Goal: Task Accomplishment & Management: Manage account settings

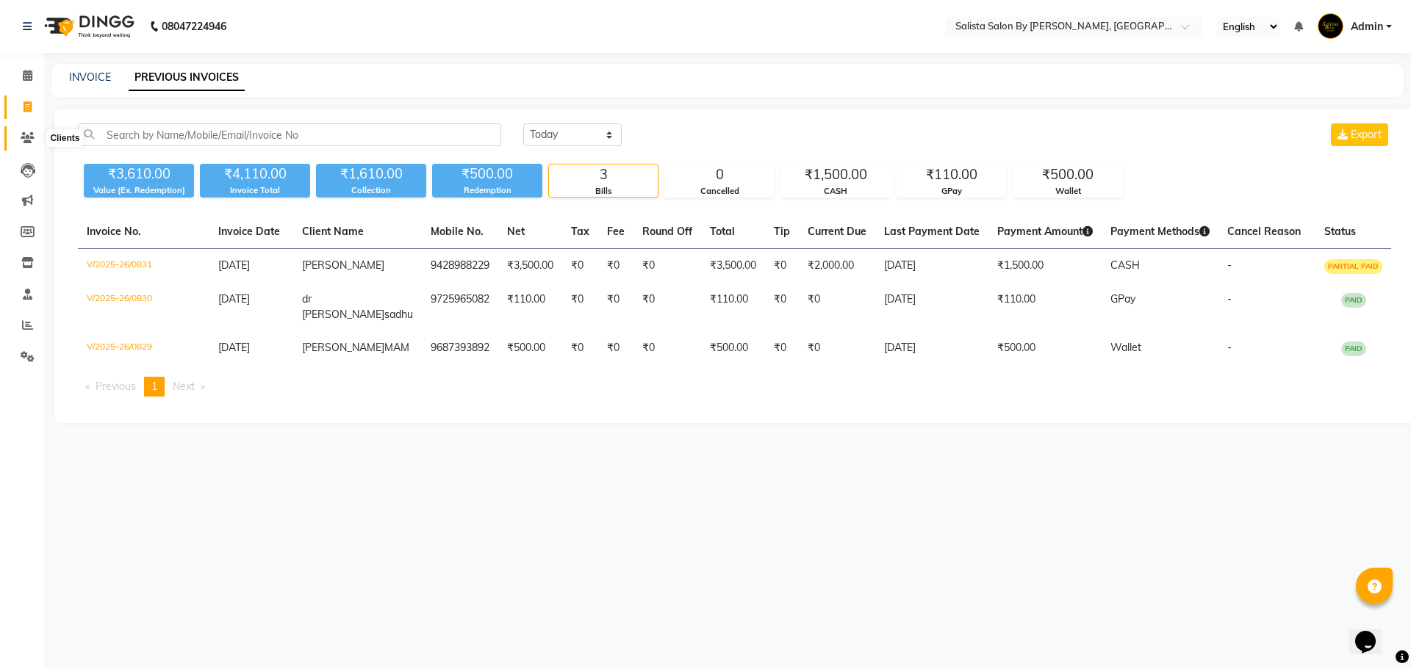
click at [21, 132] on span at bounding box center [28, 138] width 26 height 17
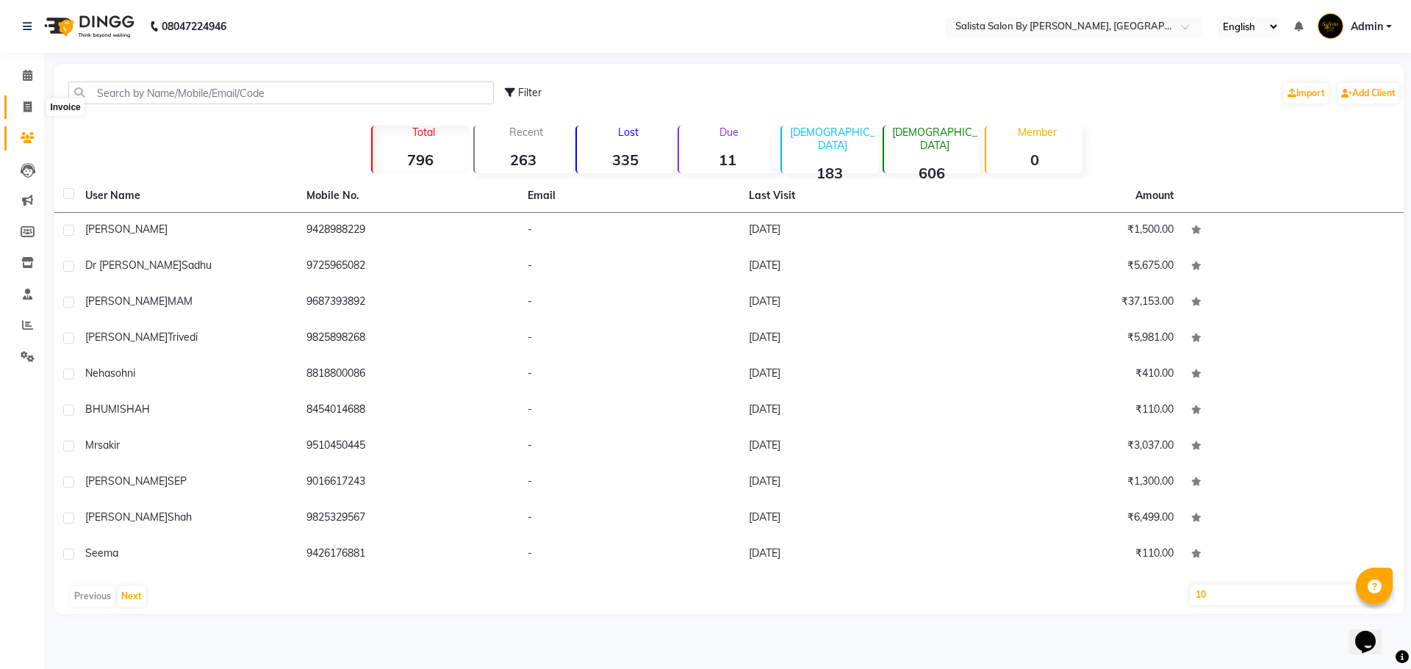
click at [29, 110] on icon at bounding box center [28, 106] width 8 height 11
select select "6878"
select select "service"
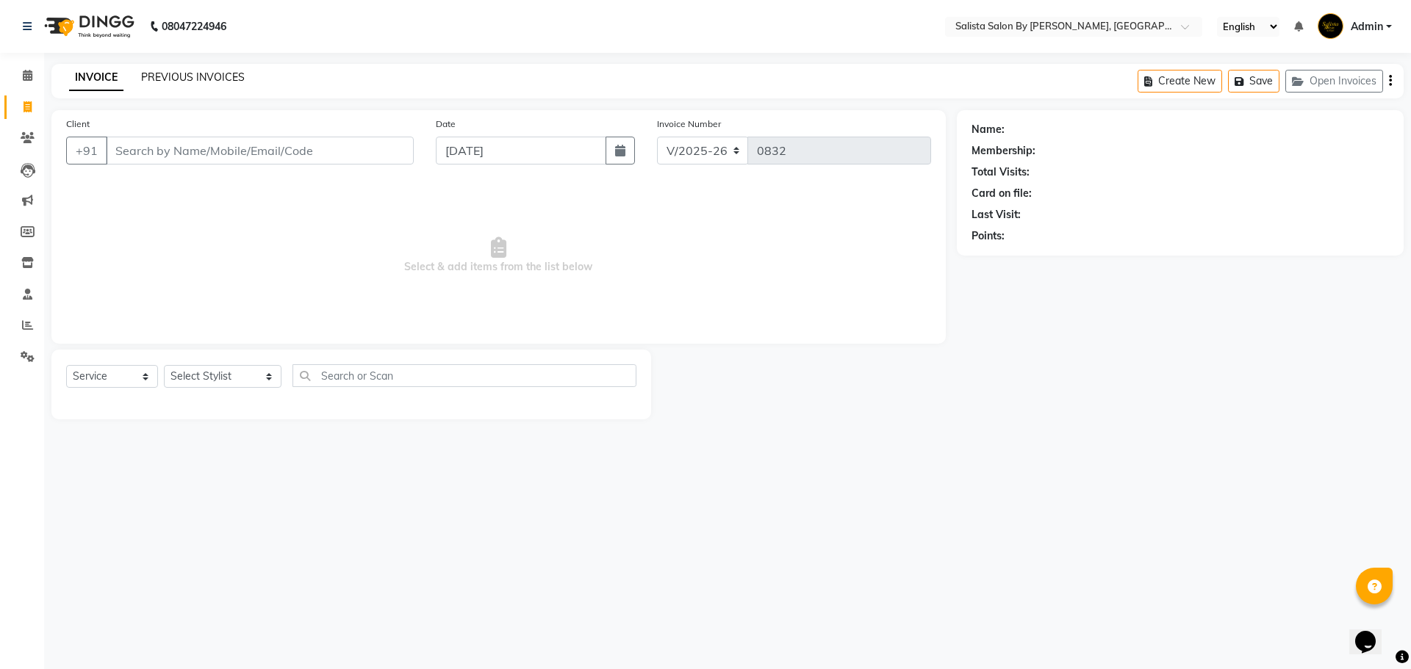
click at [220, 78] on link "PREVIOUS INVOICES" at bounding box center [193, 77] width 104 height 13
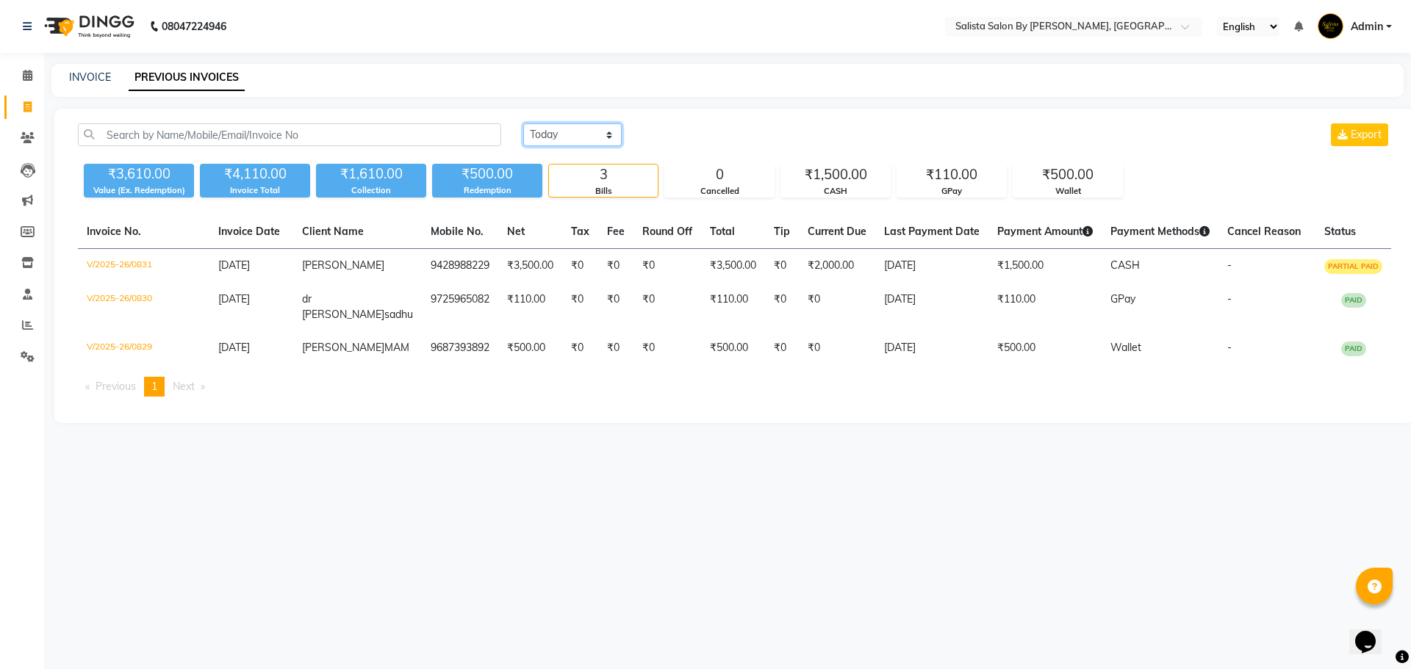
click at [584, 124] on select "[DATE] [DATE] Custom Range" at bounding box center [572, 134] width 98 height 23
click at [523, 123] on select "[DATE] [DATE] Custom Range" at bounding box center [572, 134] width 98 height 23
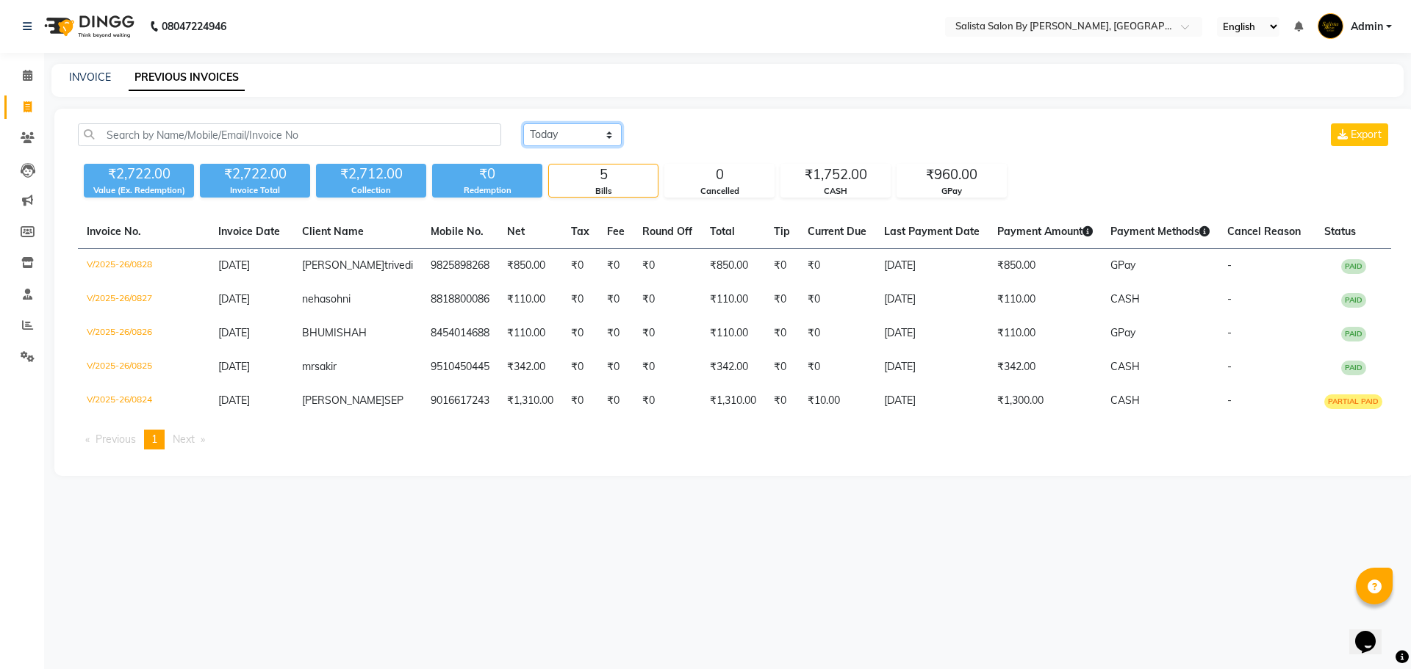
click at [539, 134] on select "[DATE] [DATE] Custom Range" at bounding box center [572, 134] width 98 height 23
select select "[DATE]"
click at [523, 123] on select "[DATE] [DATE] Custom Range" at bounding box center [572, 134] width 98 height 23
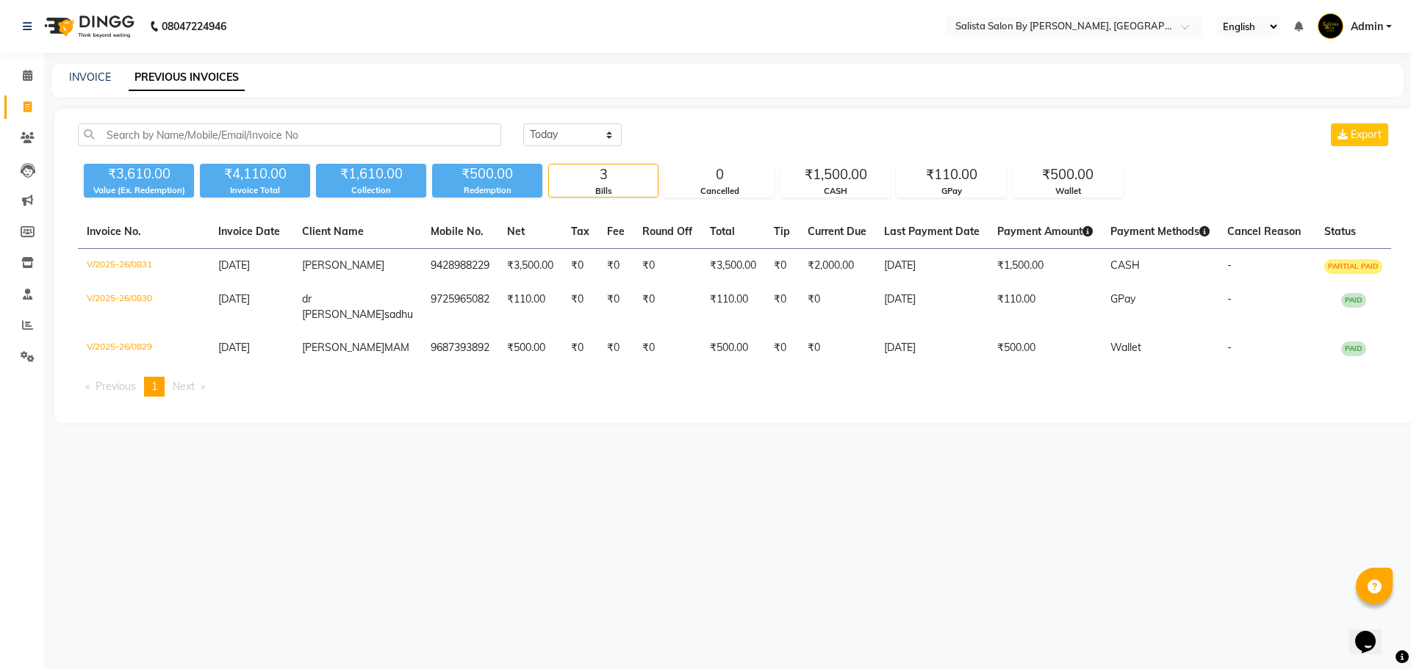
drag, startPoint x: 1027, startPoint y: 551, endPoint x: 881, endPoint y: 583, distance: 149.6
click at [881, 583] on div "08047224946 Select Location × Salista Salon By [PERSON_NAME], Club O7 Road [PER…" at bounding box center [705, 334] width 1411 height 669
drag, startPoint x: 511, startPoint y: 367, endPoint x: 617, endPoint y: 453, distance: 135.9
click at [547, 445] on main "INVOICE PREVIOUS INVOICES [DATE] [DATE] Custom Range Export ₹3,610.00 Value (Ex…" at bounding box center [727, 254] width 1367 height 381
click at [658, 566] on div "08047224946 Select Location × Salista Salon By [PERSON_NAME], Club O7 Road [PER…" at bounding box center [705, 334] width 1411 height 669
